Goal: Navigation & Orientation: Go to known website

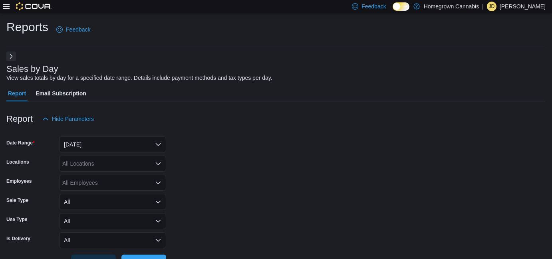
scroll to position [28, 0]
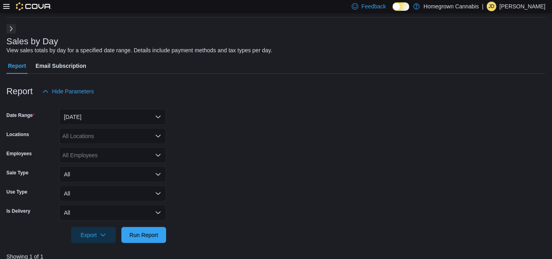
click at [10, 6] on div at bounding box center [27, 6] width 48 height 8
click at [1, 6] on div "Feedback Dark Mode Homegrown Cannabis | [PERSON_NAME] [PERSON_NAME]" at bounding box center [276, 6] width 552 height 13
click at [7, 7] on icon at bounding box center [6, 6] width 6 height 6
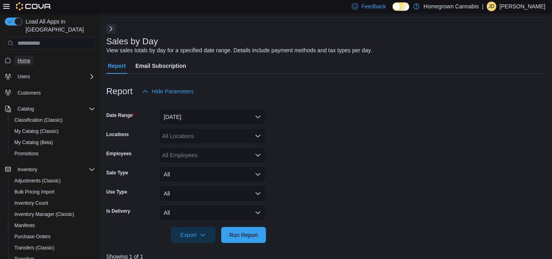
click at [18, 56] on span "Home" at bounding box center [24, 61] width 13 height 10
